Goal: Information Seeking & Learning: Compare options

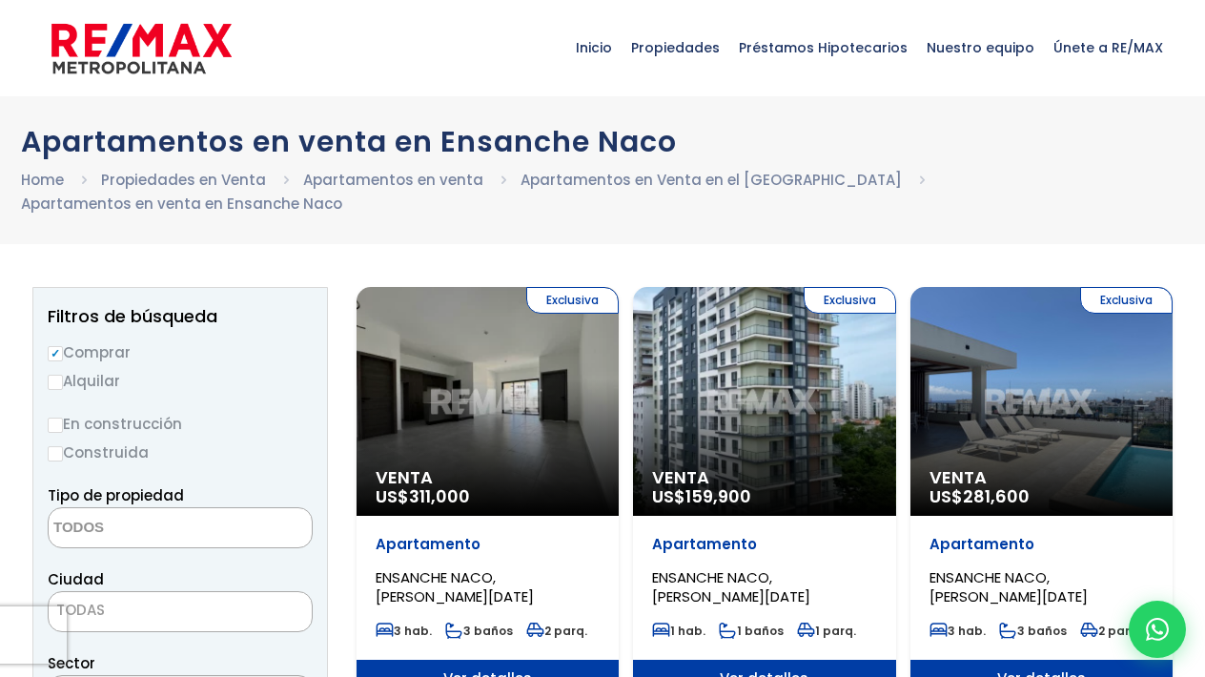
select select
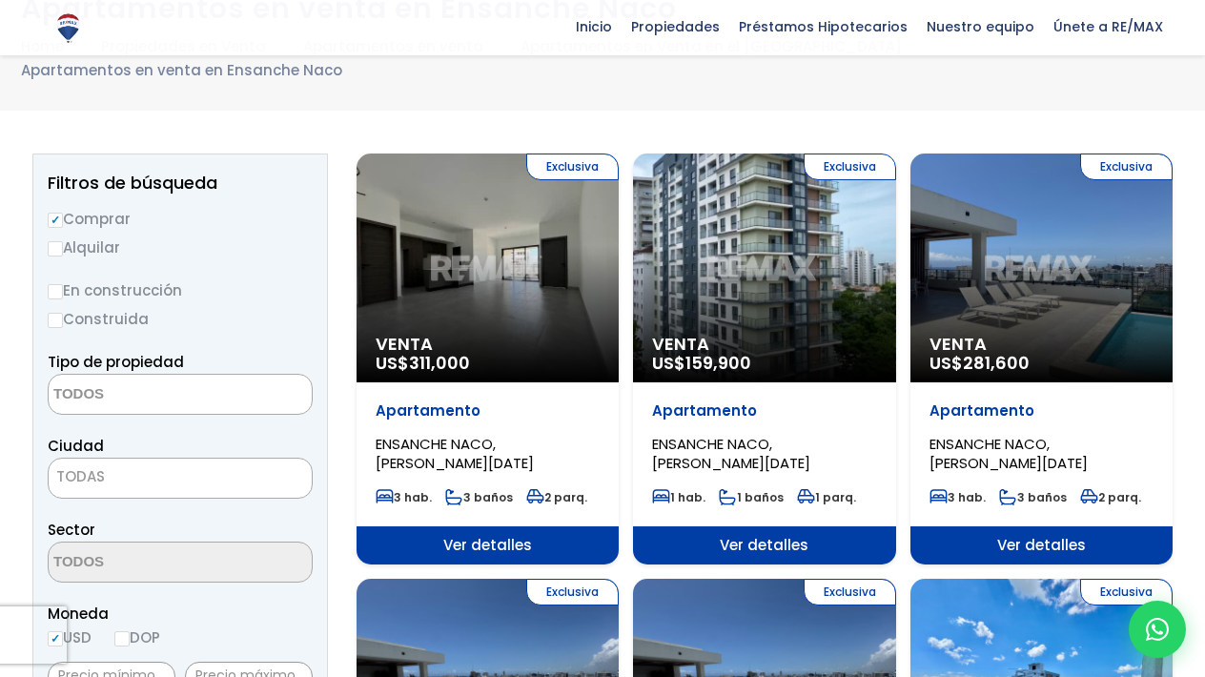
scroll to position [130, 0]
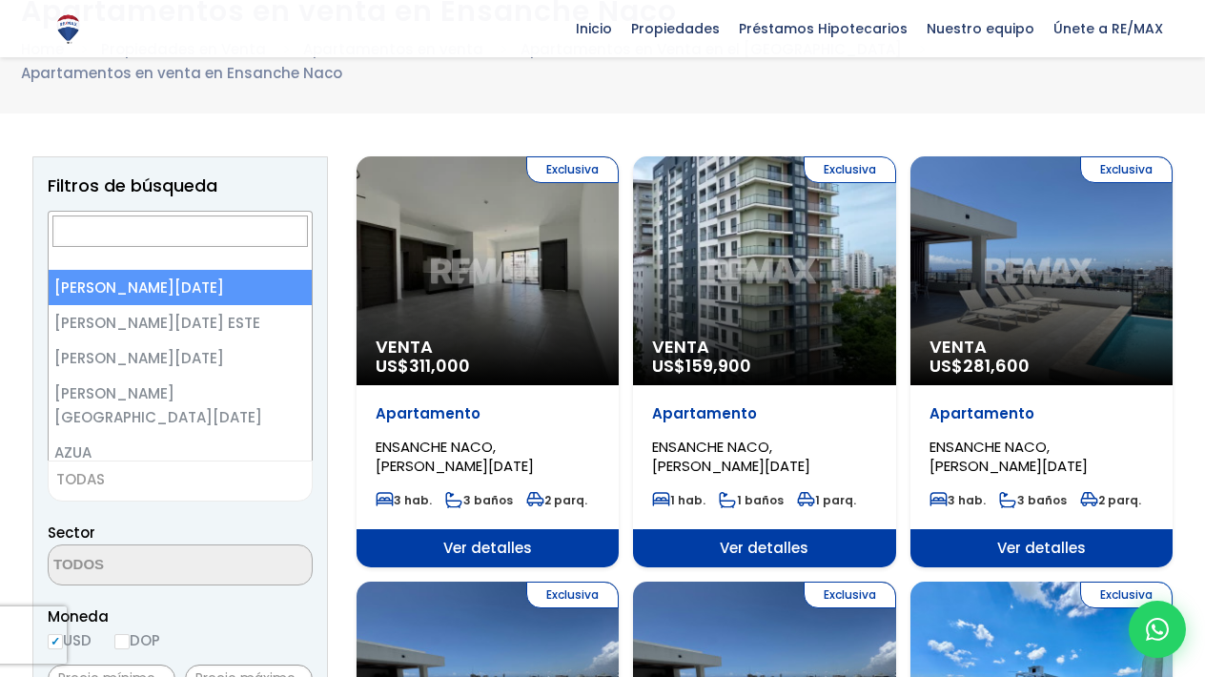
click at [163, 485] on span "TODAS" at bounding box center [180, 479] width 263 height 27
select select "1"
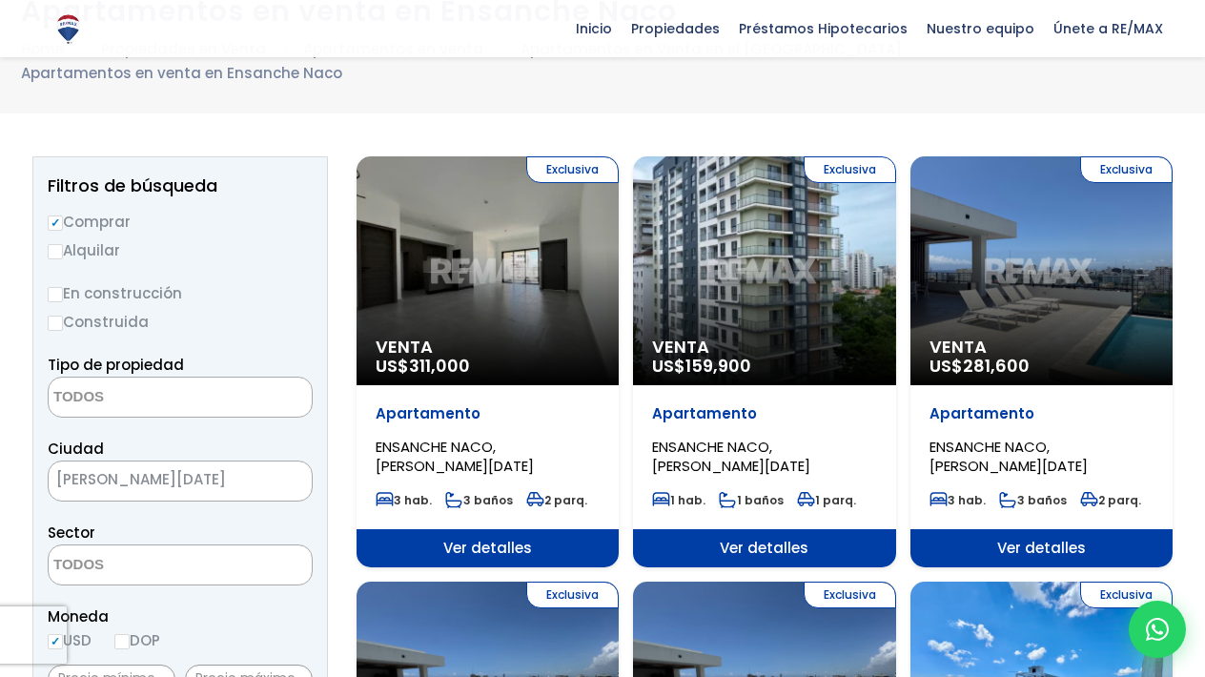
click at [223, 568] on textarea "Search" at bounding box center [141, 565] width 185 height 41
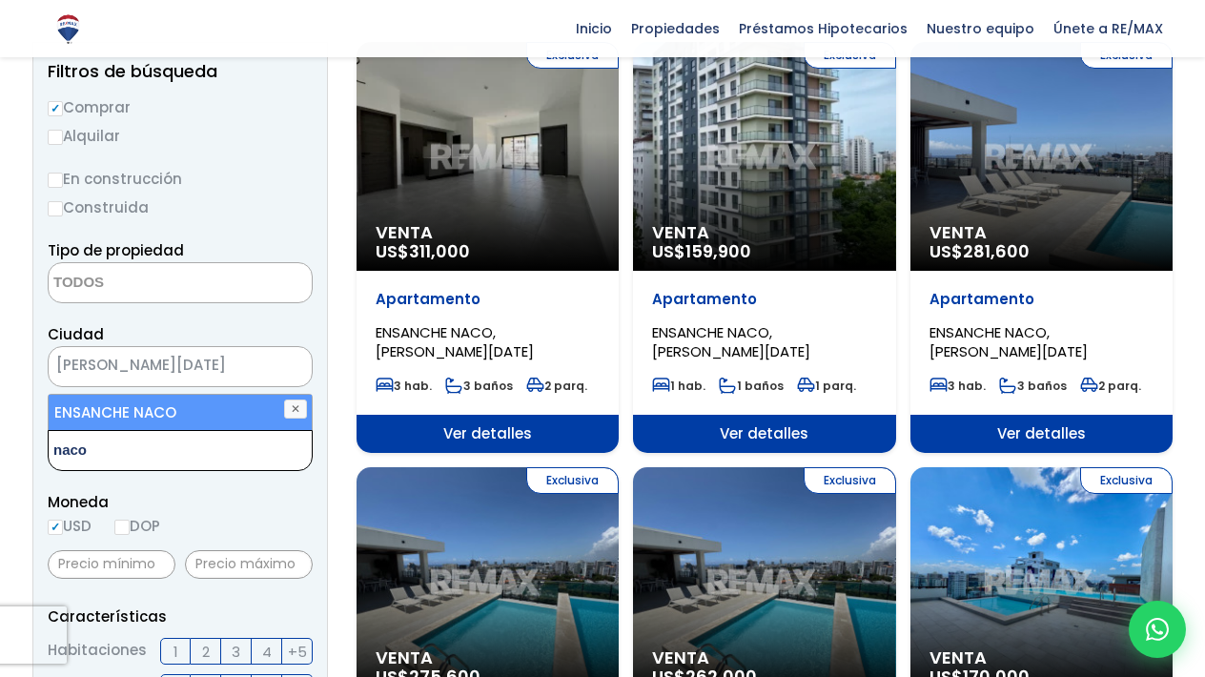
type textarea "naco"
click at [149, 416] on li "ENSANCHE NACO" at bounding box center [180, 412] width 263 height 35
select select "182"
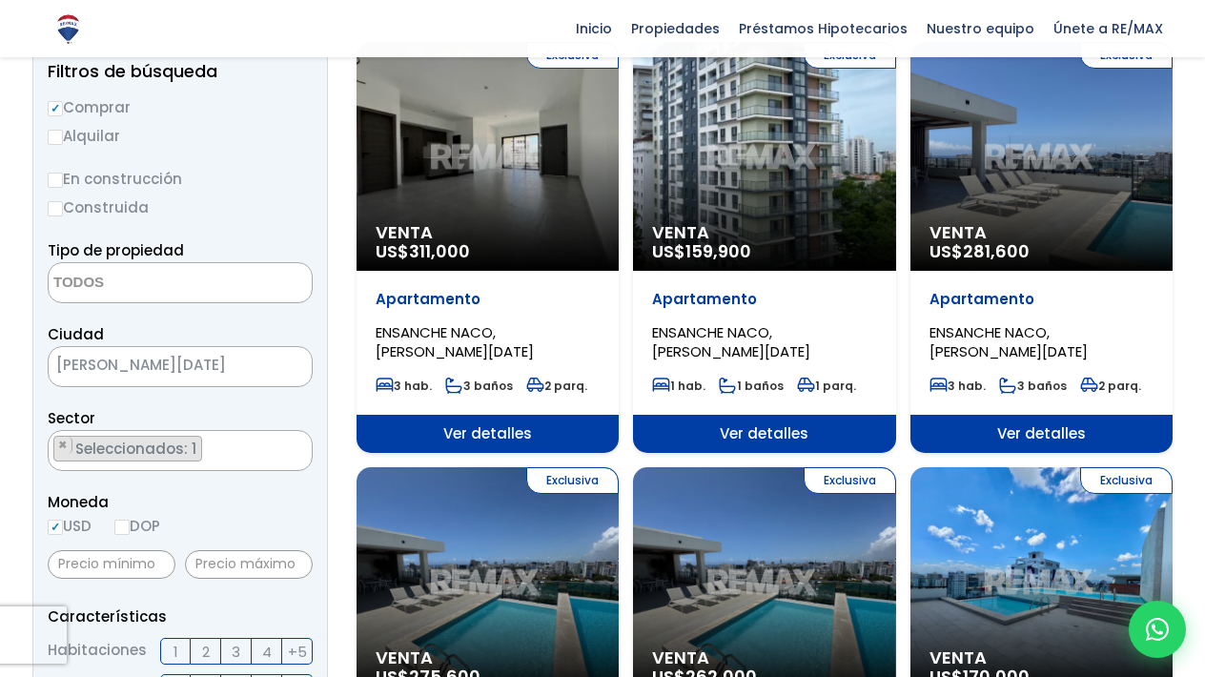
click at [195, 529] on div "Moneda USD DOP" at bounding box center [180, 516] width 265 height 52
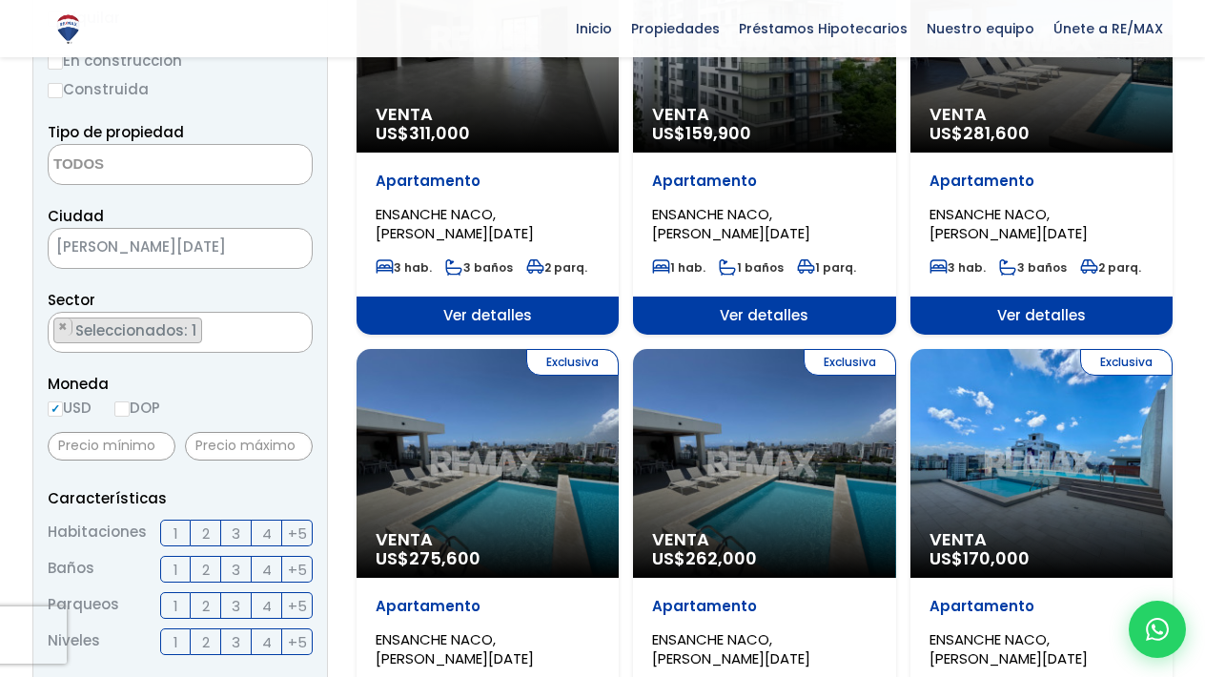
scroll to position [511, 0]
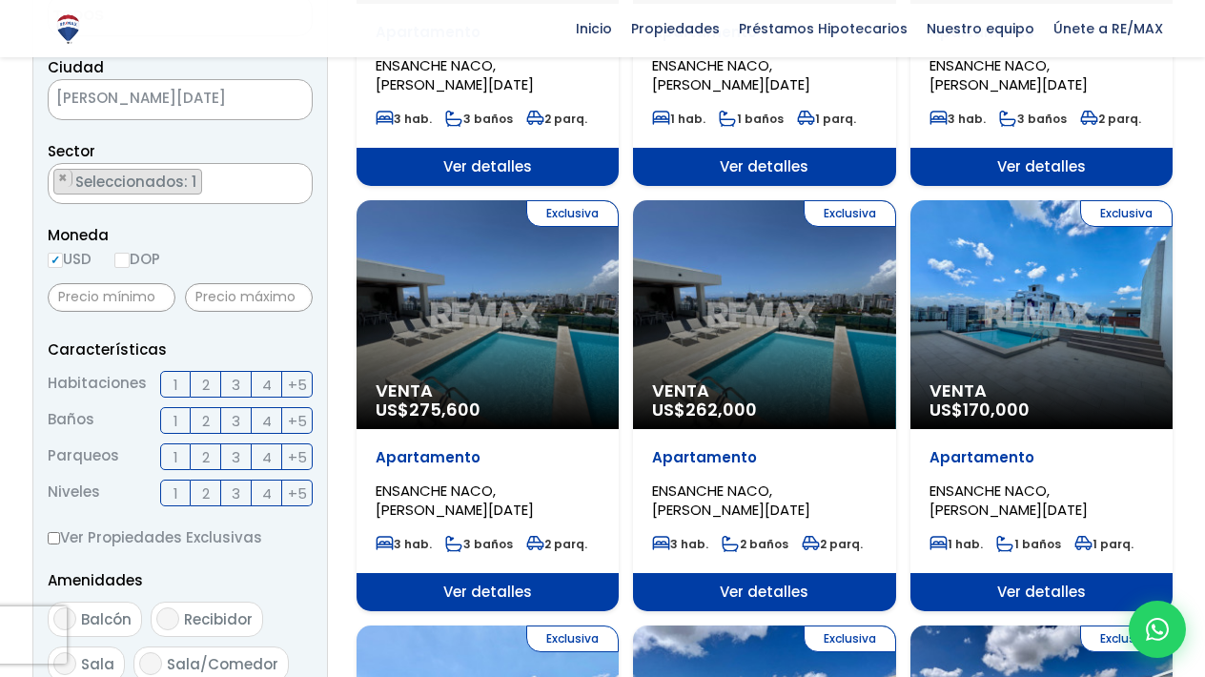
click at [241, 386] on label "3" at bounding box center [236, 384] width 31 height 27
click at [0, 0] on input "3" at bounding box center [0, 0] width 0 height 0
click at [242, 419] on label "3" at bounding box center [236, 420] width 31 height 27
click at [0, 0] on input "3" at bounding box center [0, 0] width 0 height 0
click at [209, 425] on span "2" at bounding box center [206, 421] width 8 height 24
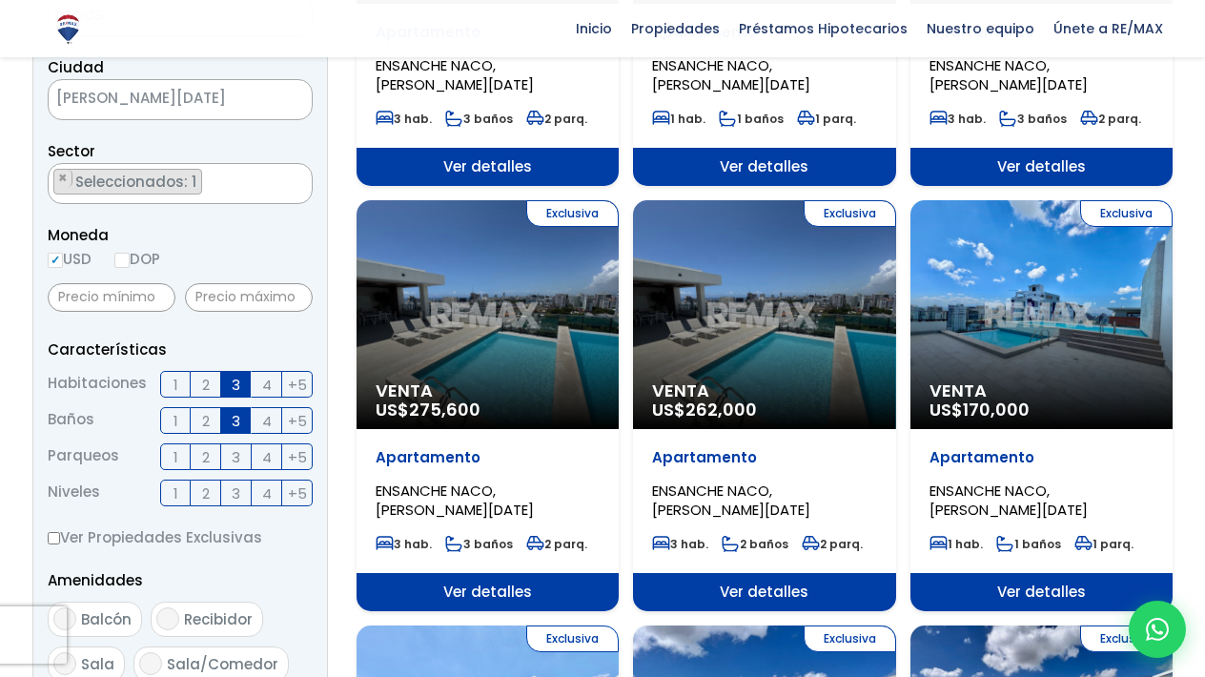
click at [0, 0] on input "2" at bounding box center [0, 0] width 0 height 0
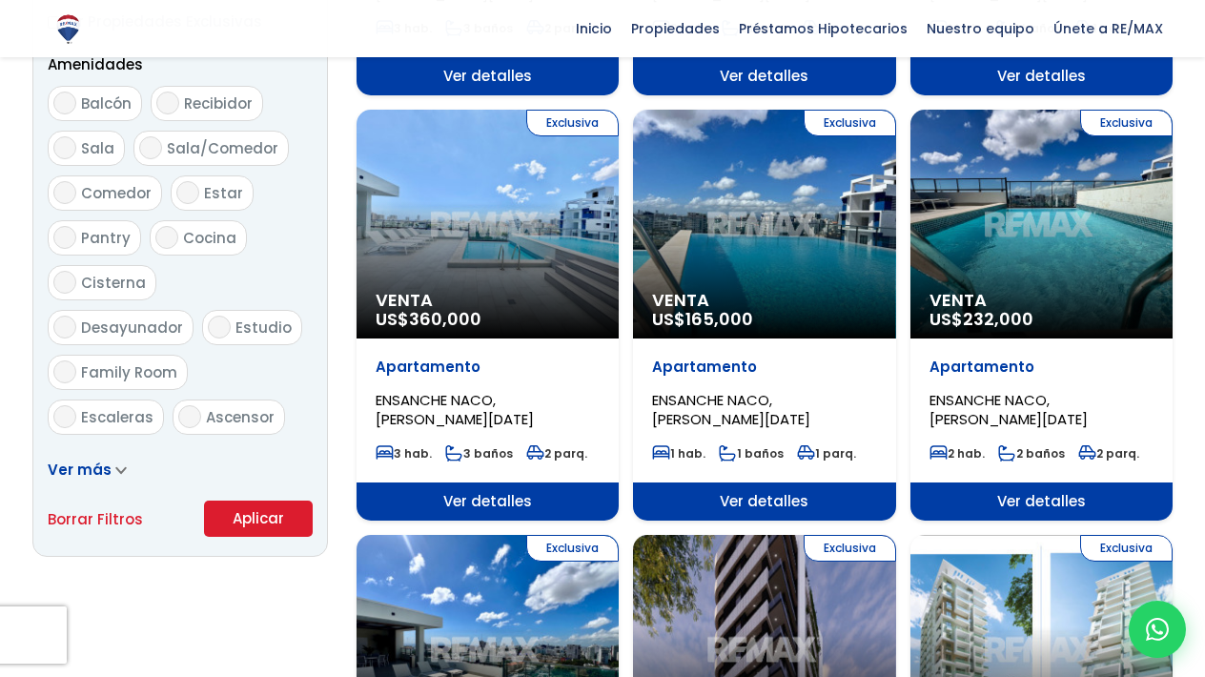
scroll to position [1020, 0]
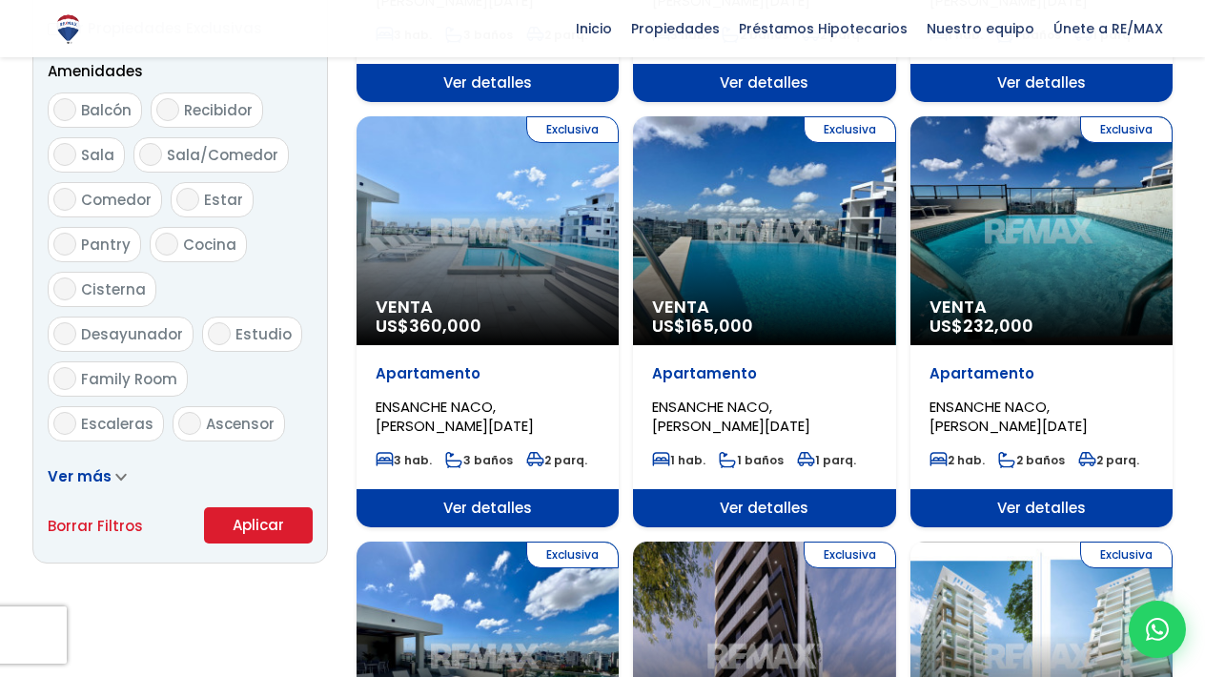
click at [247, 532] on button "Aplicar" at bounding box center [258, 525] width 109 height 36
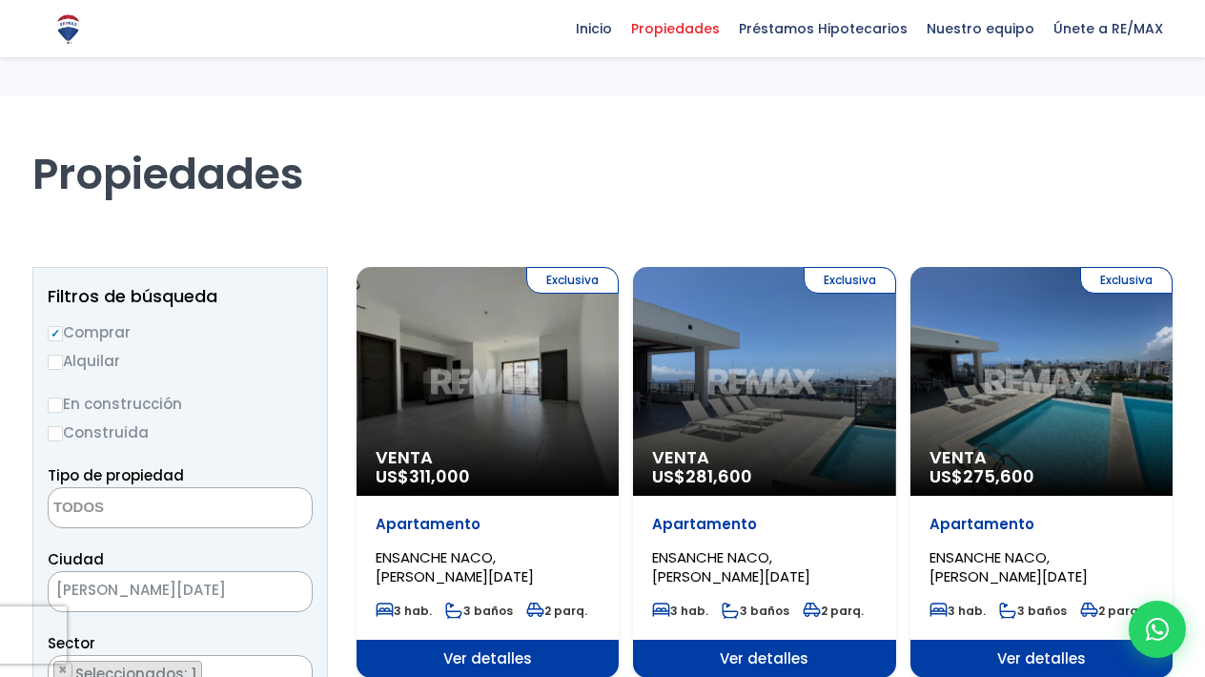
select select
select select "182"
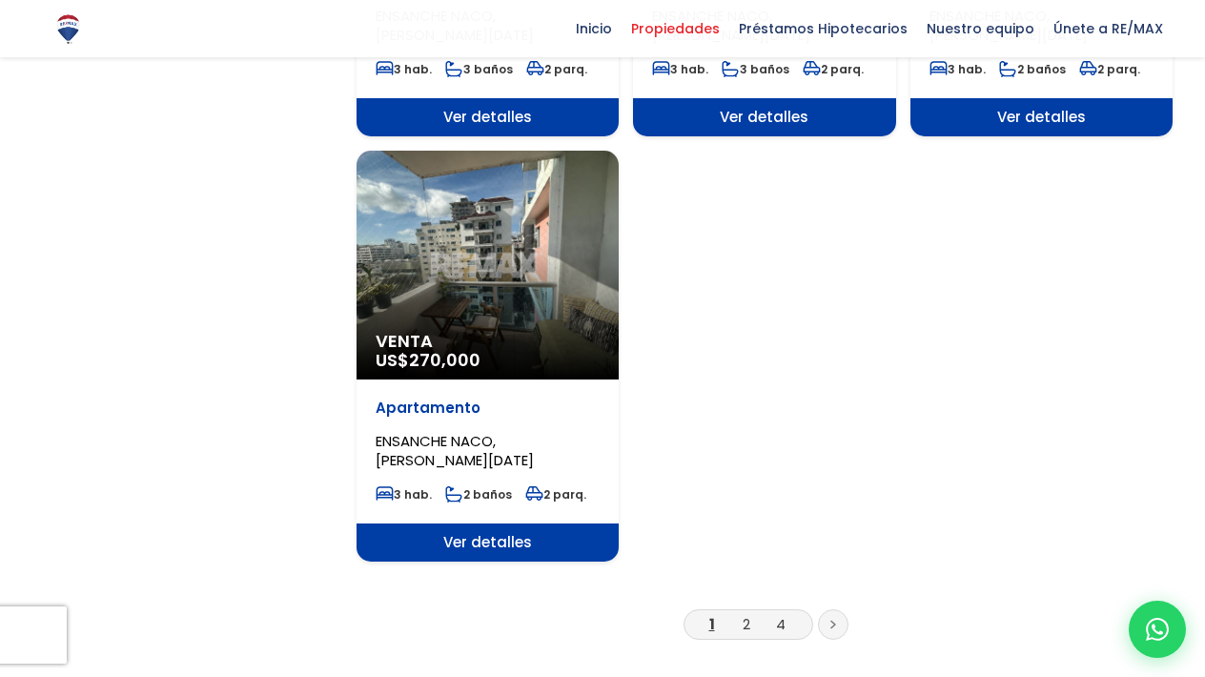
scroll to position [2255, 0]
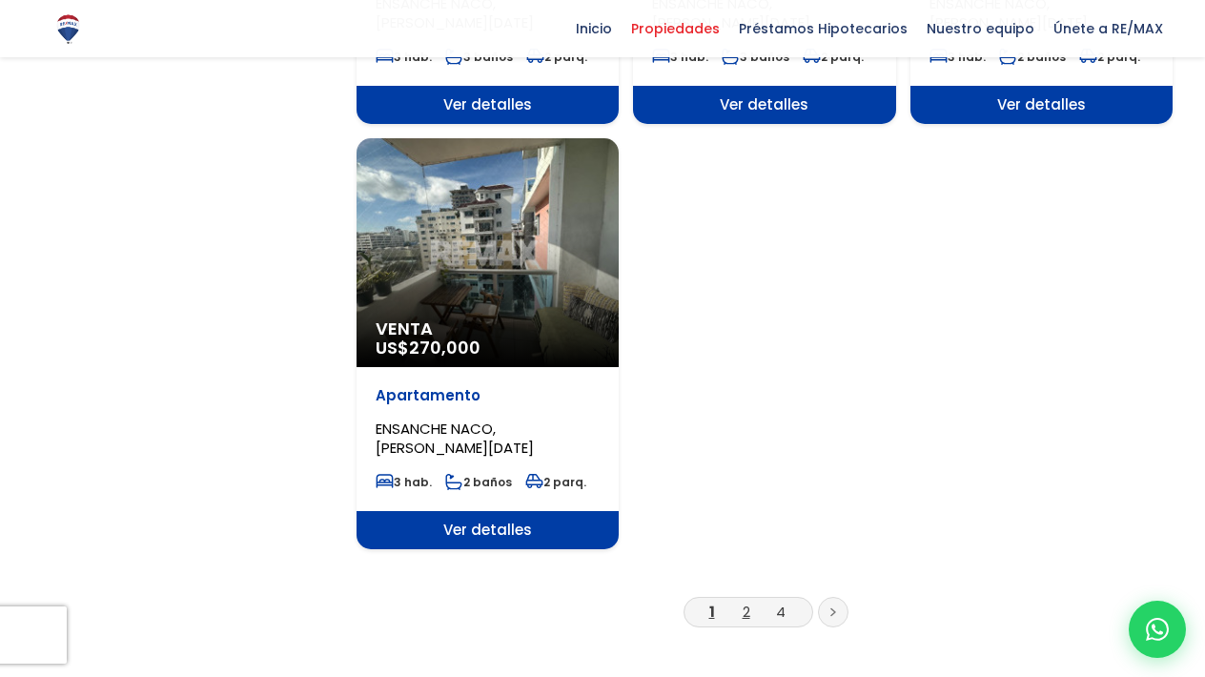
click at [747, 608] on link "2" at bounding box center [747, 612] width 8 height 20
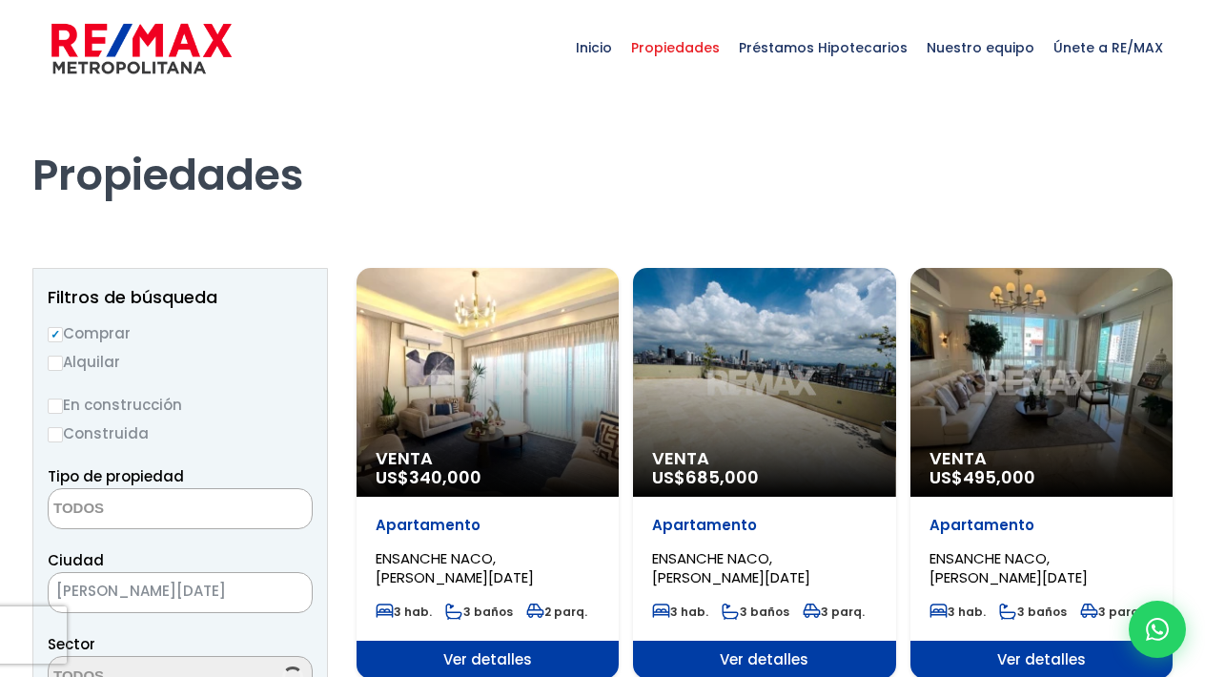
select select
select select "182"
